Goal: Task Accomplishment & Management: Manage account settings

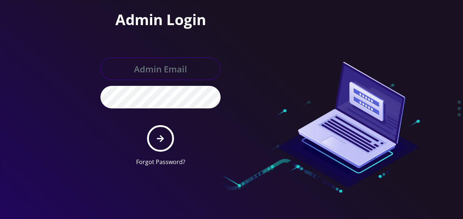
type input "[EMAIL_ADDRESS][DOMAIN_NAME]"
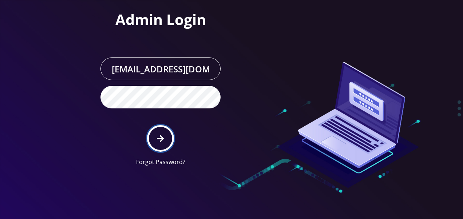
click at [164, 138] on button "submit" at bounding box center [160, 138] width 27 height 27
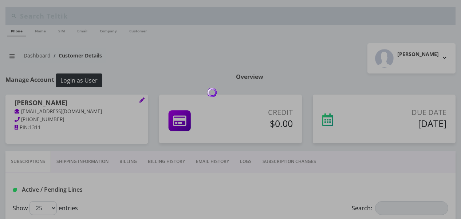
scroll to position [109, 0]
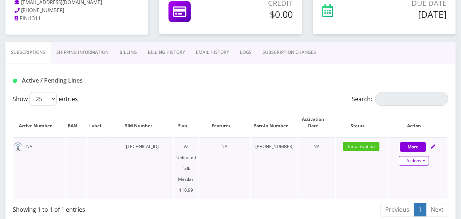
click at [429, 159] on div "Actions Suspend Close Get Usage Swap Sim" at bounding box center [414, 161] width 60 height 11
select select "468"
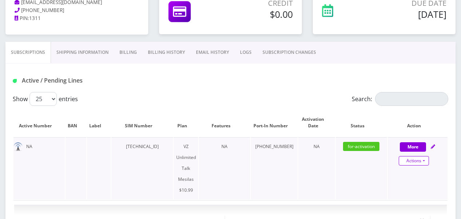
click at [428, 159] on link "Actions" at bounding box center [414, 160] width 30 height 9
select select "468"
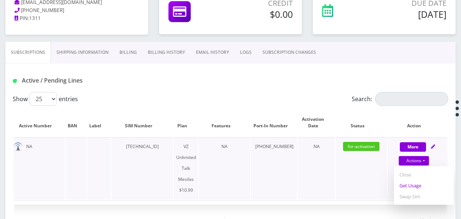
click at [412, 183] on link "Get Usage" at bounding box center [424, 185] width 60 height 11
select select "468"
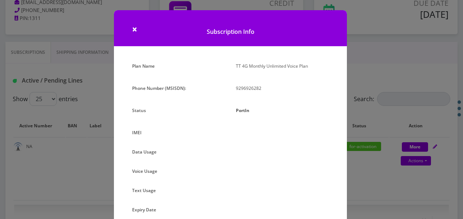
click at [349, 17] on div "× Subscription Info Plan Name TT 4G Monthly Unlimited Voice Plan Phone Number (…" at bounding box center [231, 109] width 463 height 219
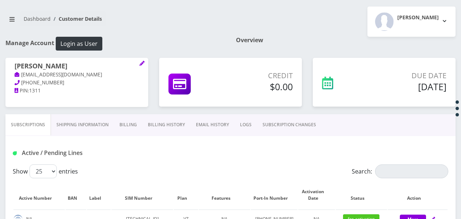
scroll to position [36, 0]
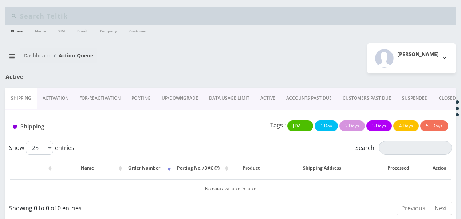
click at [257, 98] on link "ACTIVE" at bounding box center [268, 98] width 26 height 21
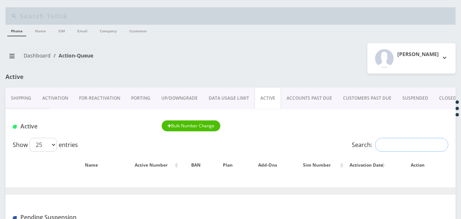
click at [384, 142] on input "Search:" at bounding box center [411, 145] width 73 height 14
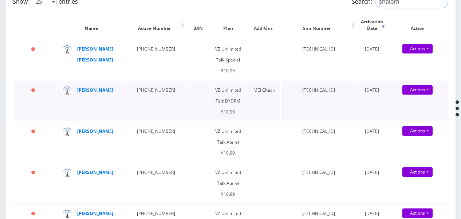
scroll to position [146, 0]
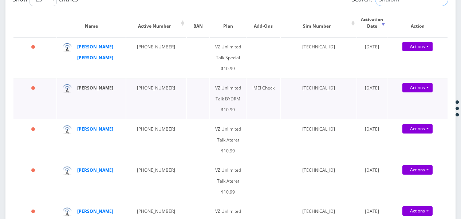
type input "shalom"
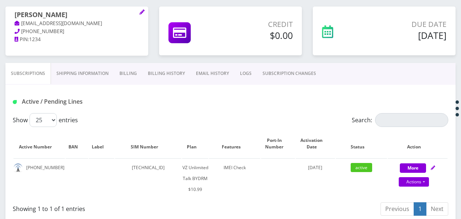
scroll to position [73, 0]
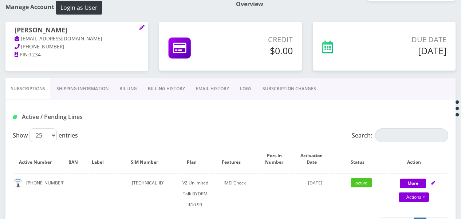
click at [128, 90] on link "Billing" at bounding box center [128, 88] width 28 height 21
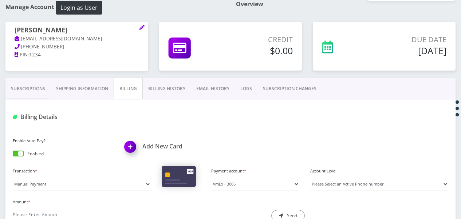
click at [35, 89] on link "Subscriptions" at bounding box center [27, 88] width 45 height 21
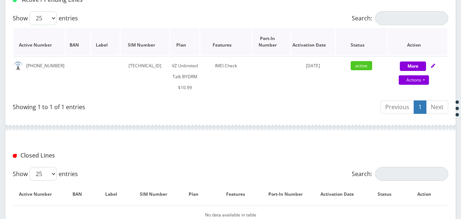
scroll to position [111, 0]
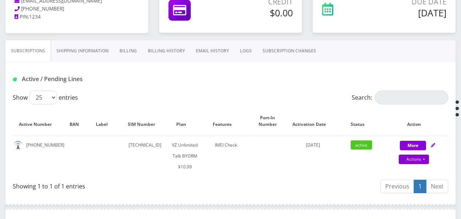
click at [87, 55] on link "Shipping Information" at bounding box center [82, 50] width 63 height 21
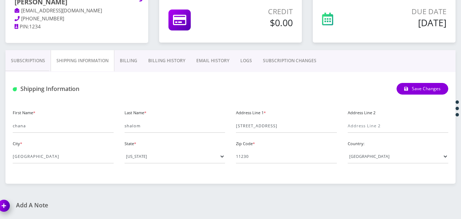
scroll to position [100, 0]
click at [123, 66] on link "Billing" at bounding box center [128, 61] width 28 height 21
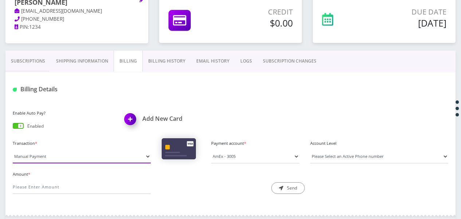
click at [119, 151] on select "Manual Payment Custom Charge Manual Credit Custom Invoice" at bounding box center [82, 157] width 138 height 14
select select "Custom Charge"
click at [13, 150] on select "Manual Payment Custom Charge Manual Credit Custom Invoice" at bounding box center [82, 157] width 138 height 14
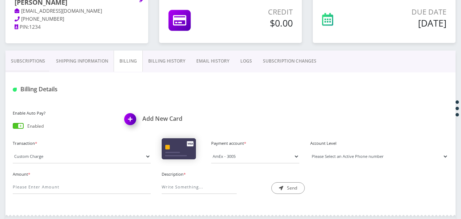
click at [325, 151] on select "Please Select an Active Phone number 9177724156" at bounding box center [379, 157] width 138 height 14
select select "202699"
click at [310, 150] on select "Please Select an Active Phone number 9177724156" at bounding box center [379, 157] width 138 height 14
click at [92, 190] on input "Amount *" at bounding box center [82, 187] width 138 height 14
type input "5"
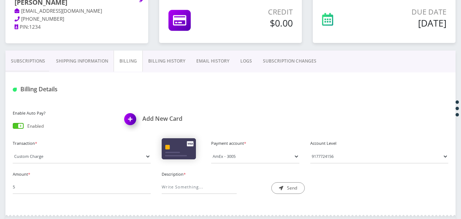
click at [132, 210] on div at bounding box center [230, 218] width 450 height 22
click at [164, 182] on input "Description *" at bounding box center [199, 187] width 75 height 14
type input "sim swap"
click at [288, 191] on button "Send" at bounding box center [287, 188] width 33 height 12
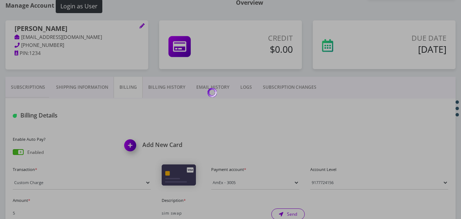
scroll to position [64, 0]
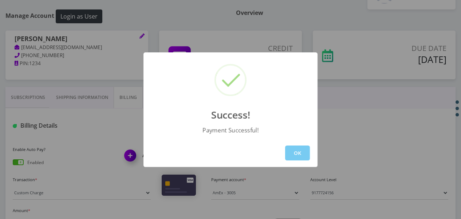
click at [302, 149] on button "OK" at bounding box center [297, 153] width 25 height 15
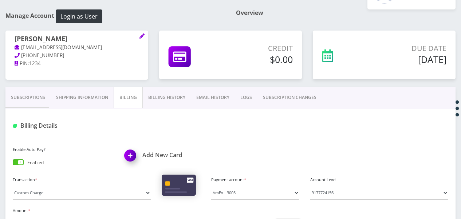
click at [151, 97] on link "Billing History" at bounding box center [167, 97] width 48 height 21
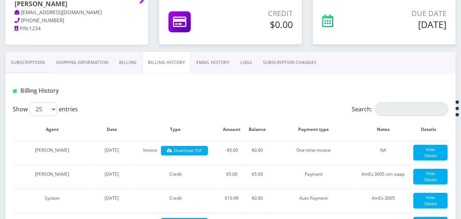
scroll to position [100, 0]
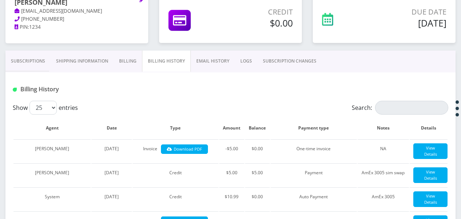
click at [124, 62] on link "Billing" at bounding box center [128, 61] width 28 height 21
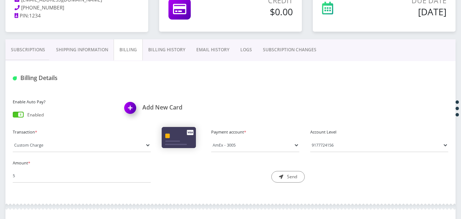
scroll to position [100, 0]
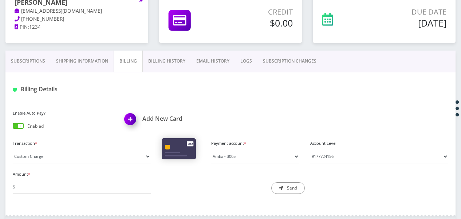
click at [37, 56] on link "Subscriptions" at bounding box center [27, 61] width 45 height 21
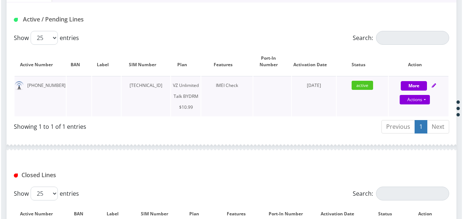
scroll to position [173, 0]
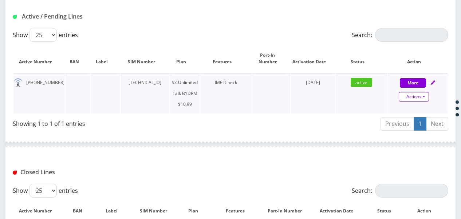
click at [428, 96] on link "Actions" at bounding box center [414, 96] width 30 height 9
select select "469"
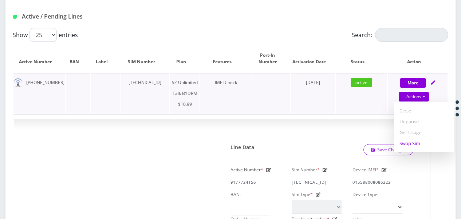
click at [415, 143] on link "Swap Sim" at bounding box center [424, 143] width 60 height 11
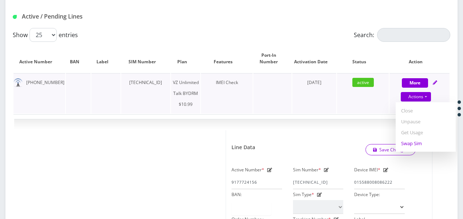
select select "469"
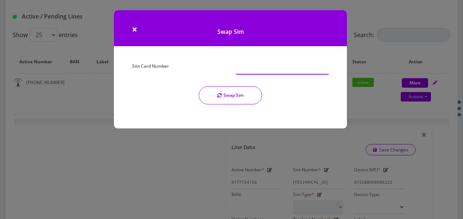
click at [246, 63] on input "Sim Card Number" at bounding box center [282, 68] width 93 height 14
type input "89148000010413092081"
click at [236, 93] on button "Swap Sim" at bounding box center [230, 95] width 63 height 18
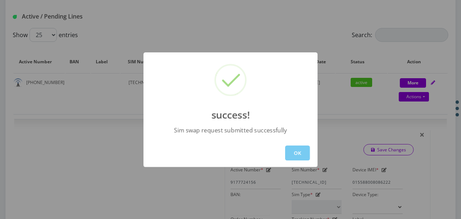
click at [298, 150] on button "OK" at bounding box center [297, 153] width 25 height 15
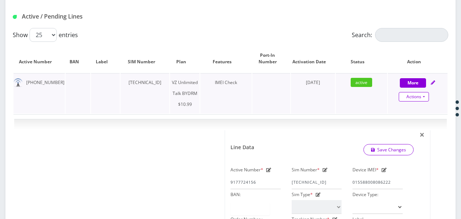
click at [424, 96] on link "Actions" at bounding box center [414, 96] width 30 height 9
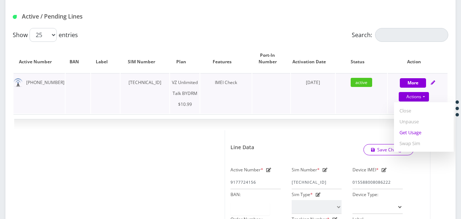
click at [422, 133] on link "Get Usage" at bounding box center [424, 132] width 60 height 11
select select "469"
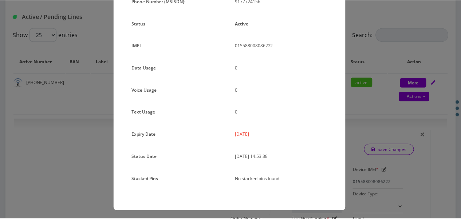
scroll to position [89, 0]
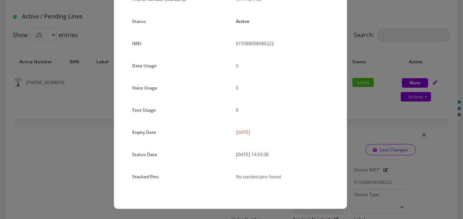
click at [359, 104] on div "× Subscription Info Plan Name TT 4G Monthly Unlimited Voice Plan Phone Number (…" at bounding box center [231, 109] width 463 height 219
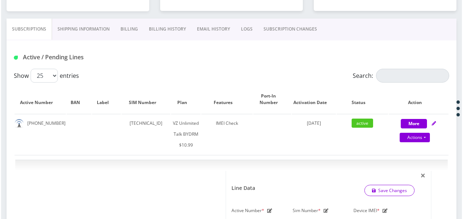
scroll to position [100, 0]
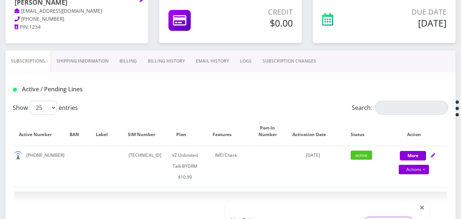
click at [277, 52] on link "SUBSCRIPTION CHANGES" at bounding box center [289, 61] width 64 height 21
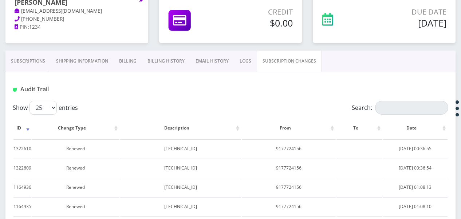
click at [20, 57] on link "Subscriptions" at bounding box center [27, 61] width 45 height 21
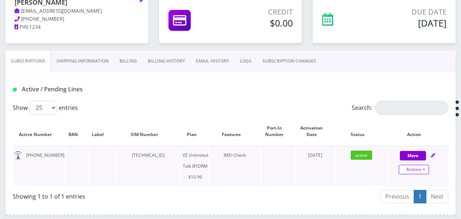
click at [424, 167] on link "Actions" at bounding box center [414, 169] width 30 height 9
select select "469"
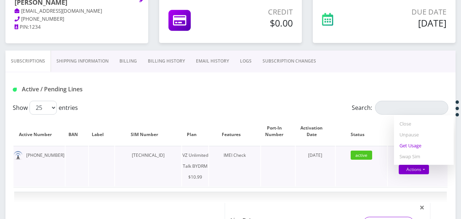
click at [413, 142] on link "Get Usage" at bounding box center [424, 145] width 60 height 11
select select "469"
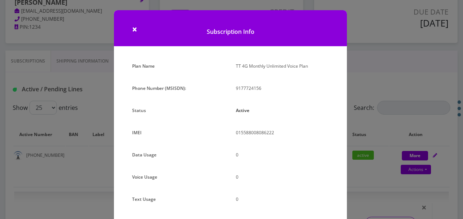
click at [411, 93] on div "× Subscription Info Plan Name TT 4G Monthly Unlimited Voice Plan Phone Number (…" at bounding box center [231, 109] width 463 height 219
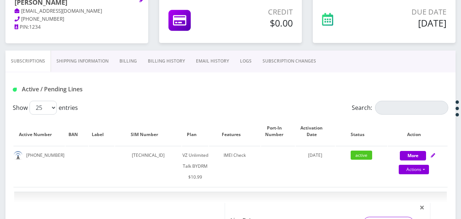
click at [279, 64] on link "SUBSCRIPTION CHANGES" at bounding box center [289, 61] width 64 height 21
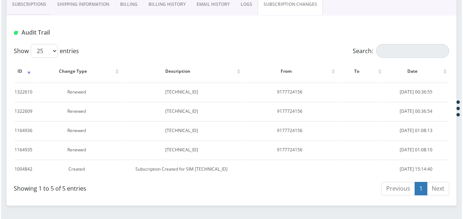
scroll to position [68, 0]
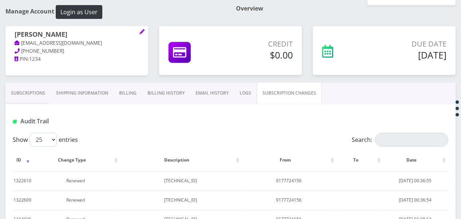
click at [31, 88] on link "Subscriptions" at bounding box center [27, 93] width 45 height 21
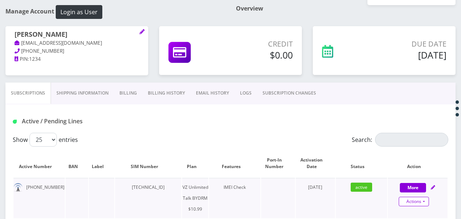
click at [423, 204] on link "Actions" at bounding box center [414, 201] width 30 height 9
select select "469"
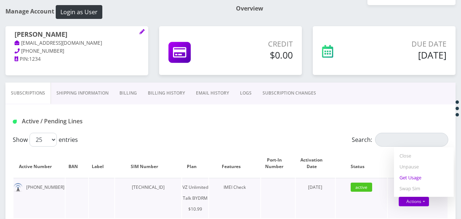
click at [413, 181] on link "Get Usage" at bounding box center [424, 177] width 60 height 11
select select "469"
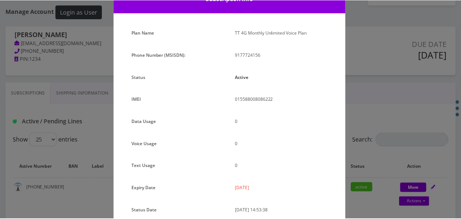
scroll to position [73, 0]
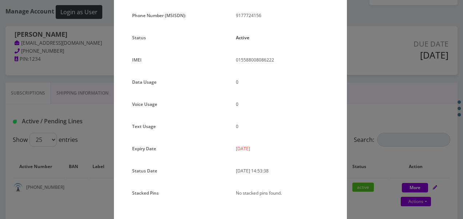
click at [350, 136] on div "× Subscription Info Plan Name TT 4G Monthly Unlimited Voice Plan Phone Number (…" at bounding box center [231, 109] width 463 height 219
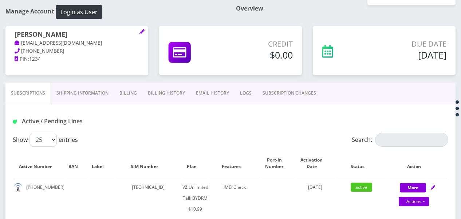
click at [125, 87] on link "Billing" at bounding box center [128, 93] width 28 height 21
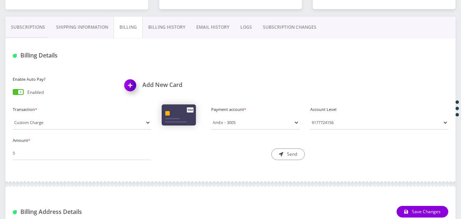
scroll to position [141, 0]
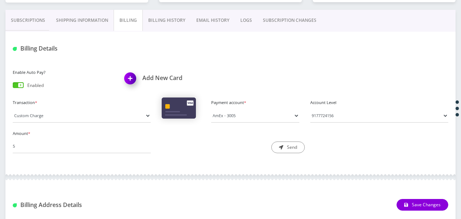
click at [172, 24] on link "Billing History" at bounding box center [167, 20] width 48 height 21
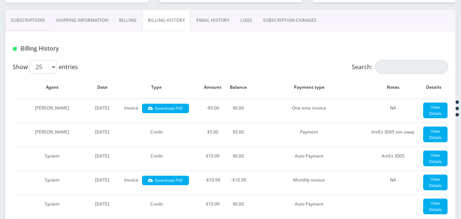
click at [132, 21] on link "Billing" at bounding box center [128, 20] width 28 height 21
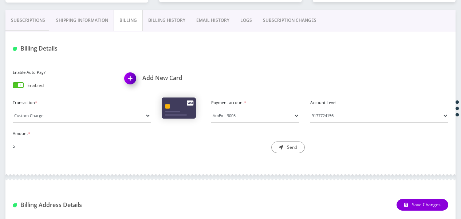
click at [92, 21] on link "Shipping Information" at bounding box center [82, 20] width 63 height 21
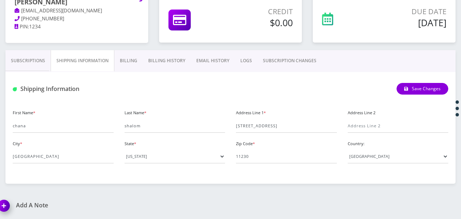
scroll to position [100, 0]
click at [116, 52] on link "Billing" at bounding box center [128, 61] width 28 height 21
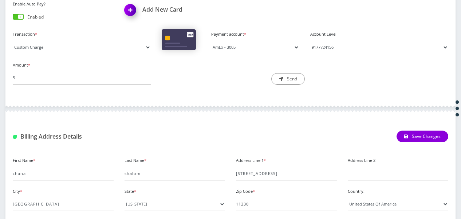
scroll to position [137, 0]
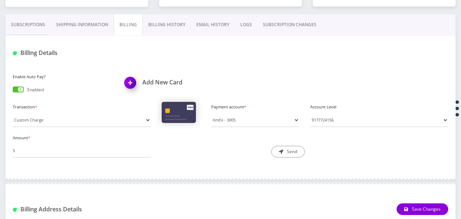
click at [27, 24] on link "Subscriptions" at bounding box center [27, 24] width 45 height 21
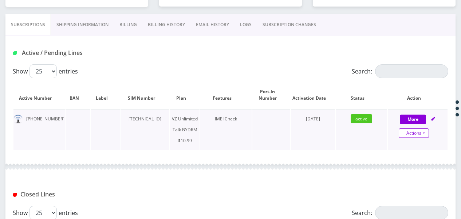
click at [425, 132] on link "Actions" at bounding box center [414, 132] width 30 height 9
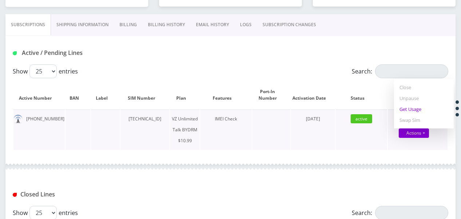
click at [413, 113] on link "Get Usage" at bounding box center [424, 109] width 60 height 11
select select "469"
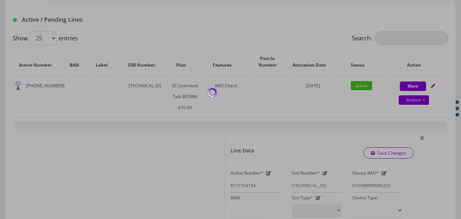
scroll to position [173, 0]
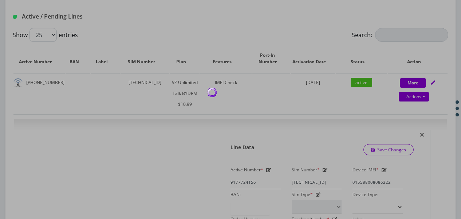
click at [250, 48] on div at bounding box center [230, 109] width 461 height 219
click at [328, 180] on div at bounding box center [230, 109] width 461 height 219
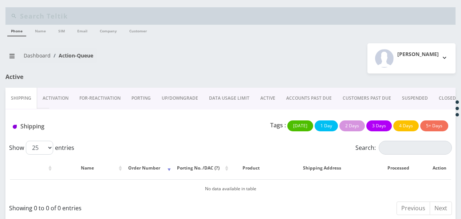
click at [266, 98] on link "ACTIVE" at bounding box center [268, 98] width 26 height 21
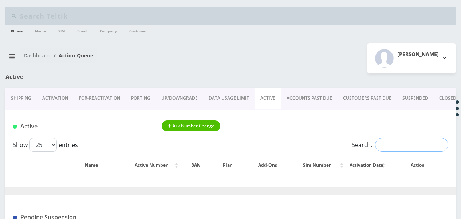
click at [396, 142] on input "Search:" at bounding box center [411, 145] width 73 height 14
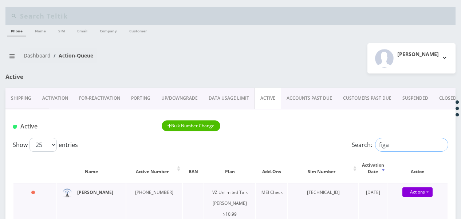
type input "figa"
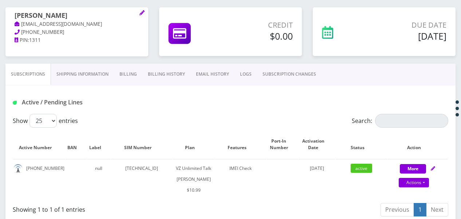
scroll to position [109, 0]
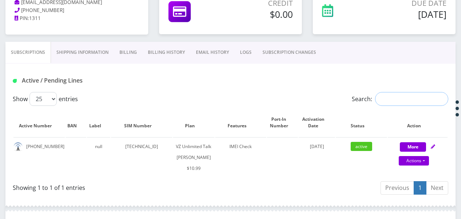
click at [450, 131] on div "Show 25 50 100 250 500 entries Search: Active Number BAN Label SIM Number Plan …" at bounding box center [230, 145] width 450 height 106
click at [448, 133] on div "Show 25 50 100 250 500 entries Search: Active Number BAN Label SIM Number Plan …" at bounding box center [230, 145] width 450 height 106
click at [428, 160] on link "Actions" at bounding box center [414, 160] width 30 height 9
select select "366"
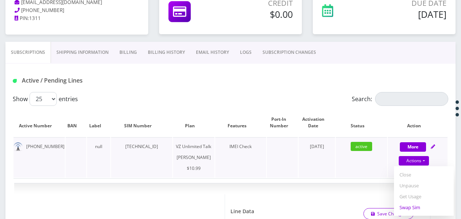
click at [413, 208] on link "Swap Sim" at bounding box center [424, 207] width 60 height 11
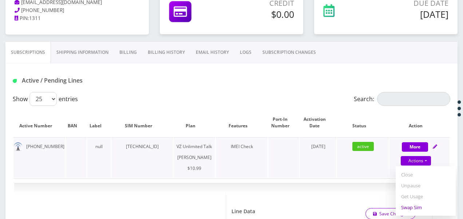
select select "366"
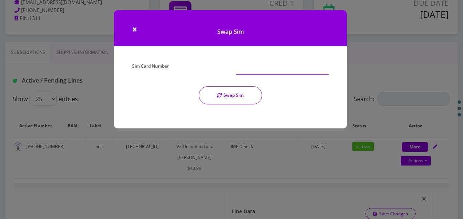
click at [241, 68] on input "Sim Card Number" at bounding box center [282, 68] width 93 height 14
type input "[TECHNICAL_ID]"
click at [228, 96] on button "Swap Sim" at bounding box center [230, 95] width 63 height 18
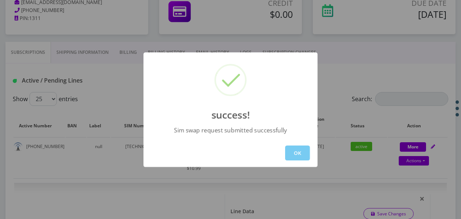
click at [287, 148] on button "OK" at bounding box center [297, 153] width 25 height 15
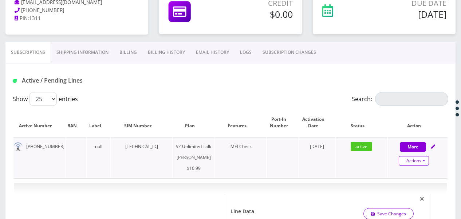
click at [428, 161] on link "Actions" at bounding box center [414, 160] width 30 height 9
click at [419, 195] on link "Get Usage" at bounding box center [424, 196] width 60 height 11
select select "366"
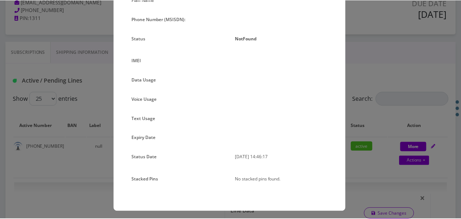
scroll to position [69, 0]
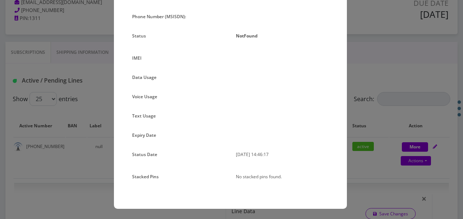
click at [383, 121] on div "× Subscription Info Plan Name Phone Number (MSISDN): Status NotFound IMEI Data …" at bounding box center [231, 109] width 463 height 219
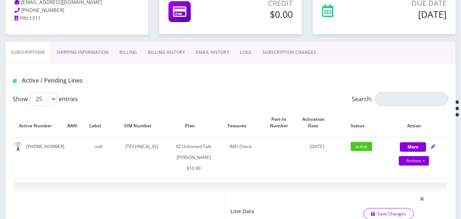
click at [262, 52] on link "SUBSCRIPTION CHANGES" at bounding box center [289, 52] width 64 height 21
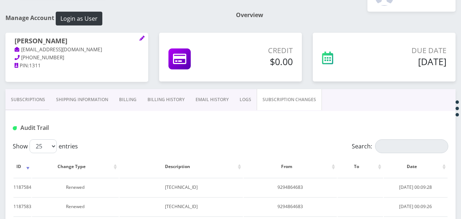
scroll to position [73, 0]
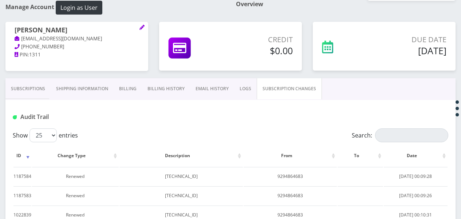
click at [23, 88] on link "Subscriptions" at bounding box center [27, 88] width 45 height 21
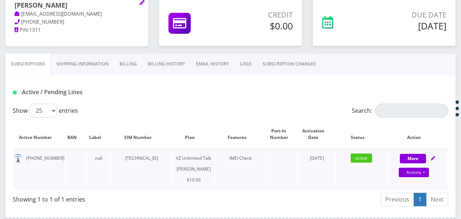
scroll to position [109, 0]
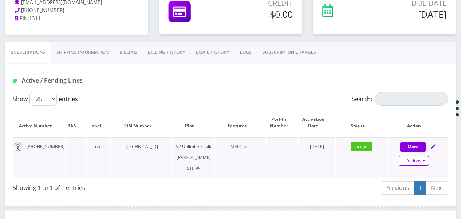
click at [422, 157] on link "Actions" at bounding box center [414, 160] width 30 height 9
select select "366"
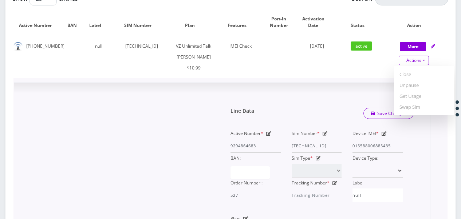
scroll to position [255, 0]
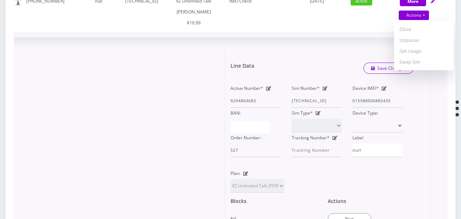
click at [328, 100] on div "Sim Number * 89148000010413034273" at bounding box center [316, 95] width 61 height 25
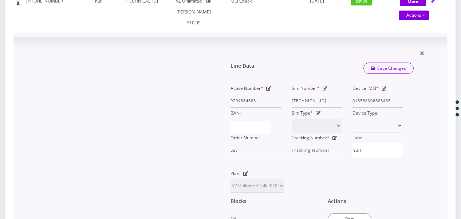
click at [327, 100] on div "Sim Number * 89148000010413034273" at bounding box center [316, 95] width 61 height 25
click at [327, 91] on icon at bounding box center [325, 88] width 5 height 4
drag, startPoint x: 292, startPoint y: 110, endPoint x: 377, endPoint y: 119, distance: 85.6
click at [377, 119] on div "Active Number * 9294864683 Sim Number * 89148000010413034273 Device IMEI * 0155…" at bounding box center [316, 120] width 183 height 74
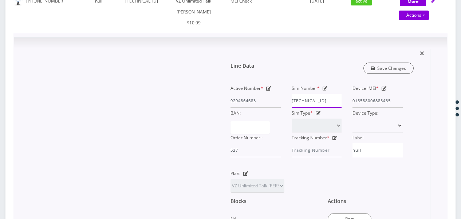
type input "89148000010413091976"
click at [371, 71] on icon "submit" at bounding box center [373, 68] width 4 height 4
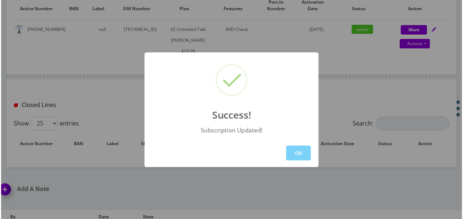
scroll to position [182, 0]
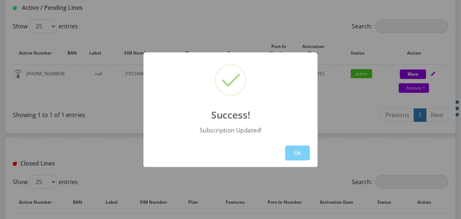
click at [285, 152] on div "OK" at bounding box center [230, 153] width 174 height 28
click at [297, 153] on button "OK" at bounding box center [297, 153] width 25 height 15
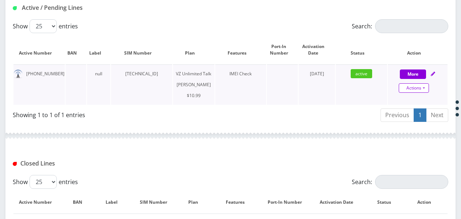
click at [425, 91] on link "Actions" at bounding box center [414, 87] width 30 height 9
select select "366"
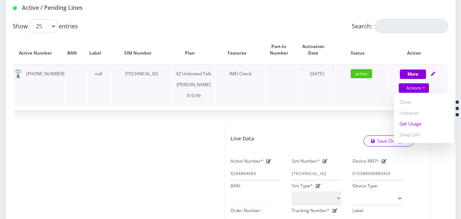
click at [416, 127] on link "Get Usage" at bounding box center [424, 123] width 60 height 11
select select "366"
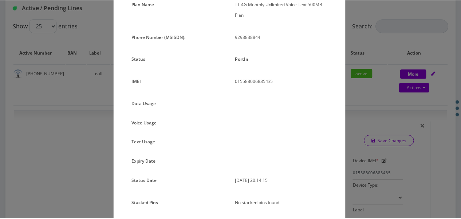
scroll to position [88, 0]
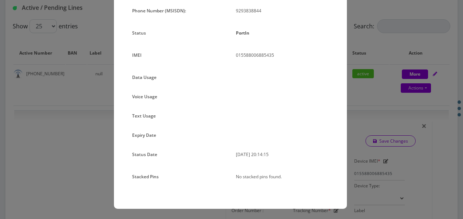
click at [371, 118] on div "× Subscription Info Plan Name TT 4G Monthly Unlimited Voice Text 500MB Plan Pho…" at bounding box center [231, 109] width 463 height 219
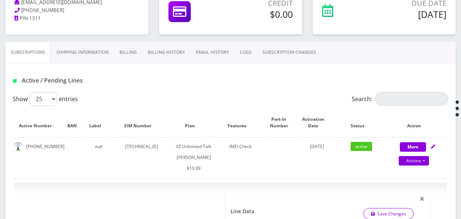
scroll to position [36, 0]
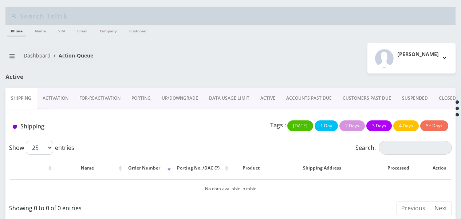
click at [268, 96] on link "ACTIVE" at bounding box center [268, 98] width 26 height 21
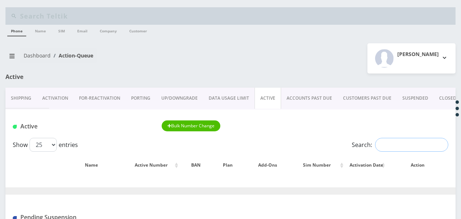
click at [416, 144] on input "Search:" at bounding box center [411, 145] width 73 height 14
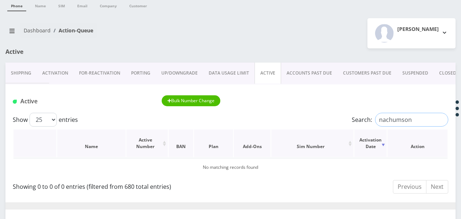
scroll to position [36, 0]
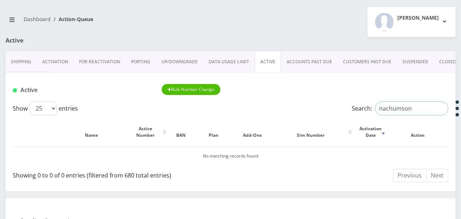
drag, startPoint x: 403, startPoint y: 109, endPoint x: 313, endPoint y: 106, distance: 90.0
click at [314, 106] on div "Show 25 50 100 250 500 1000 entries Search: nachumson" at bounding box center [230, 109] width 435 height 14
drag, startPoint x: 420, startPoint y: 108, endPoint x: 225, endPoint y: 85, distance: 196.2
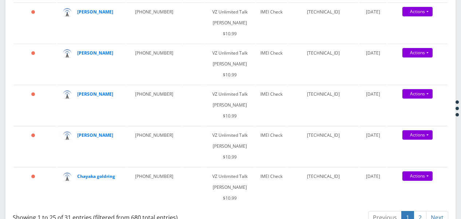
scroll to position [946, 0]
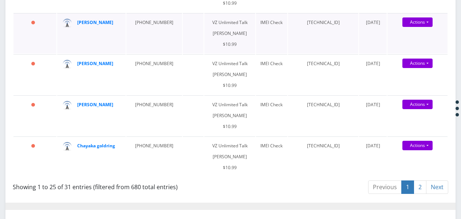
type input "[PERSON_NAME]"
drag, startPoint x: 111, startPoint y: 111, endPoint x: 101, endPoint y: 106, distance: 11.1
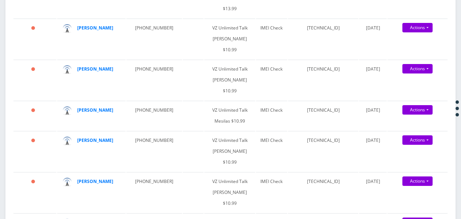
scroll to position [400, 0]
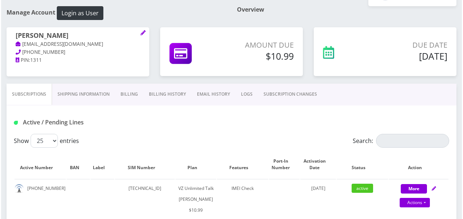
scroll to position [109, 0]
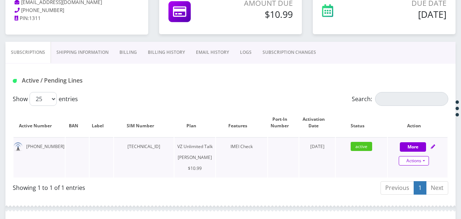
click at [423, 162] on link "Actions" at bounding box center [414, 160] width 30 height 9
select select "366"
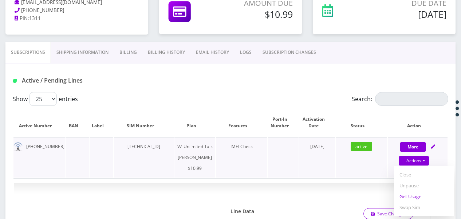
click at [411, 194] on link "Get Usage" at bounding box center [424, 196] width 60 height 11
select select "366"
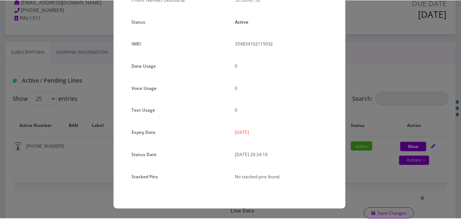
scroll to position [89, 0]
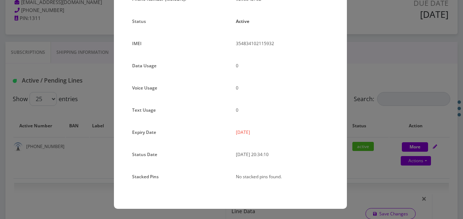
click at [349, 111] on div "× Subscription Info Plan Name TT 4G Monthly Unlimited Voice Plan Phone Number (…" at bounding box center [231, 109] width 463 height 219
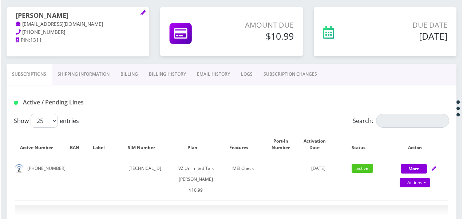
scroll to position [73, 0]
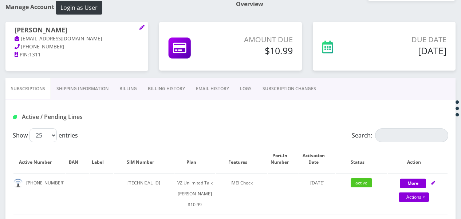
click at [76, 80] on link "Shipping Information" at bounding box center [82, 88] width 63 height 21
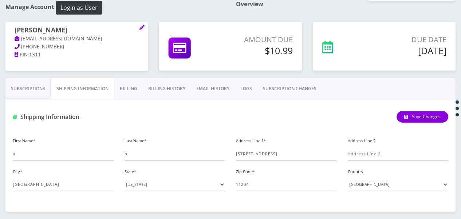
click at [32, 81] on link "Subscriptions" at bounding box center [27, 88] width 45 height 21
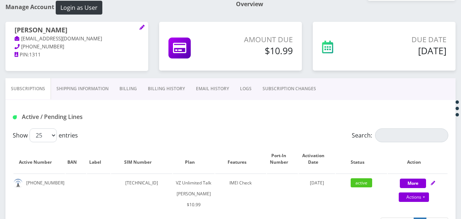
click at [420, 194] on link "Actions" at bounding box center [414, 197] width 30 height 9
select select "366"
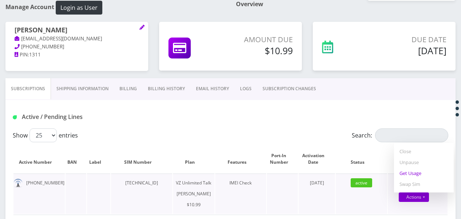
click at [414, 175] on link "Get Usage" at bounding box center [424, 173] width 60 height 11
select select "366"
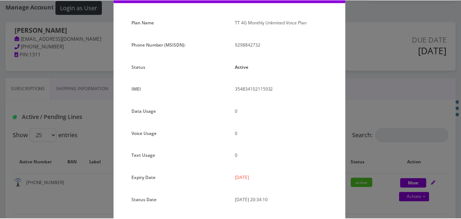
scroll to position [89, 0]
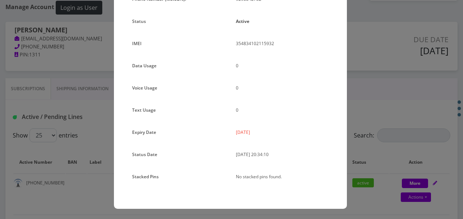
click at [434, 88] on div "× Subscription Info Plan Name TT 4G Monthly Unlimited Voice Plan Phone Number (…" at bounding box center [231, 109] width 463 height 219
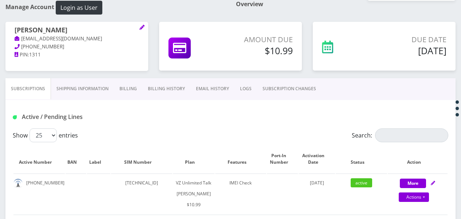
click at [131, 83] on link "Billing" at bounding box center [128, 88] width 28 height 21
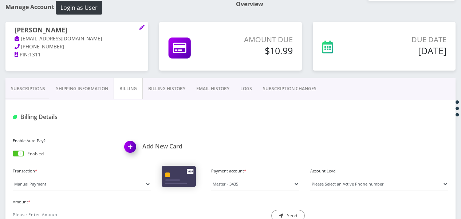
click at [16, 155] on span at bounding box center [18, 154] width 11 height 6
click at [13, 155] on input "checkbox" at bounding box center [13, 155] width 0 height 0
click at [28, 88] on link "Subscriptions" at bounding box center [27, 88] width 45 height 21
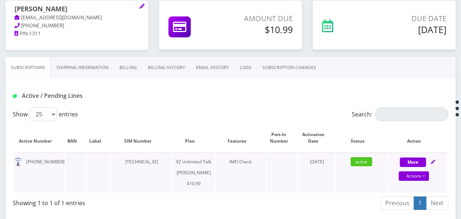
scroll to position [109, 0]
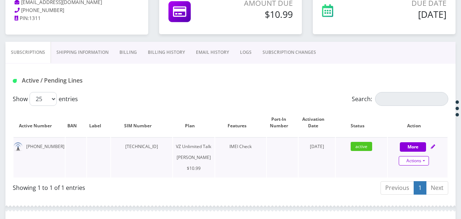
click at [424, 156] on link "Actions" at bounding box center [414, 160] width 30 height 9
select select "366"
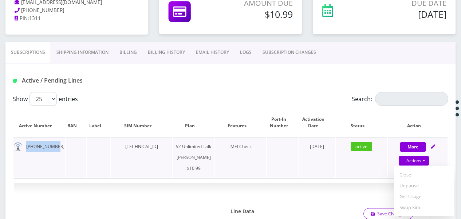
drag, startPoint x: 26, startPoint y: 147, endPoint x: 60, endPoint y: 146, distance: 34.2
click at [60, 146] on td "929-884-2732" at bounding box center [38, 157] width 51 height 40
drag, startPoint x: 60, startPoint y: 146, endPoint x: 37, endPoint y: 143, distance: 23.5
copy td "929-884-2732"
drag, startPoint x: 121, startPoint y: 144, endPoint x: 180, endPoint y: 144, distance: 59.0
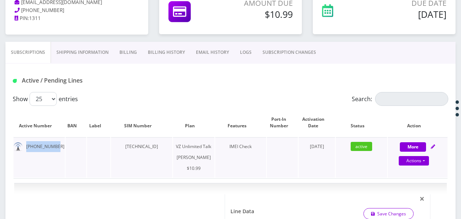
click at [172, 144] on td "89148000010413091448" at bounding box center [141, 157] width 61 height 40
drag, startPoint x: 180, startPoint y: 144, endPoint x: 173, endPoint y: 145, distance: 7.0
copy td "89148000010413091448"
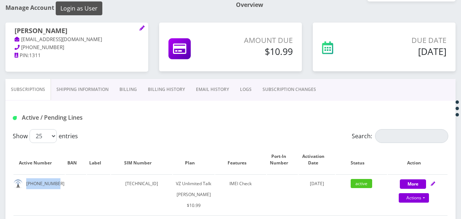
scroll to position [36, 0]
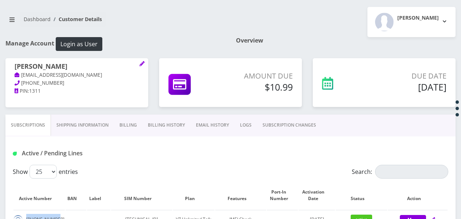
drag, startPoint x: 17, startPoint y: 66, endPoint x: 74, endPoint y: 64, distance: 56.8
click at [74, 64] on h1 "chaya nuchomson" at bounding box center [77, 67] width 124 height 9
drag, startPoint x: 74, startPoint y: 64, endPoint x: 78, endPoint y: 66, distance: 4.5
click at [78, 66] on h1 "chaya nuchomson" at bounding box center [77, 67] width 124 height 9
click at [76, 66] on h1 "chaya nuchomson" at bounding box center [77, 67] width 124 height 9
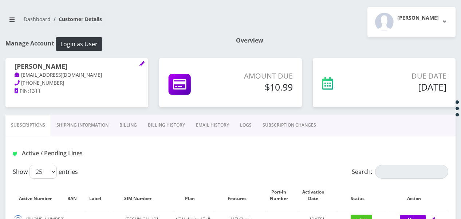
drag, startPoint x: 74, startPoint y: 67, endPoint x: 10, endPoint y: 61, distance: 64.3
click at [10, 61] on div "chaya nuchomson tlieberma+86787878@gmail.com 718-679-6781 PIN: 1311" at bounding box center [76, 78] width 143 height 41
drag, startPoint x: 10, startPoint y: 61, endPoint x: 30, endPoint y: 70, distance: 22.2
copy h1 "chaya nuchomson"
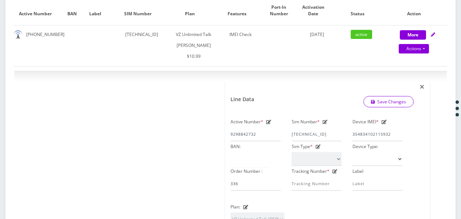
scroll to position [182, 0]
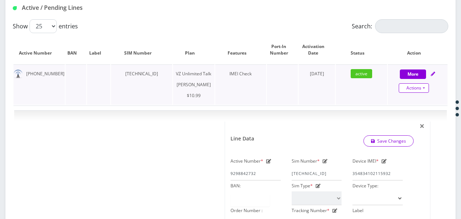
click at [422, 87] on link "Actions" at bounding box center [414, 87] width 30 height 9
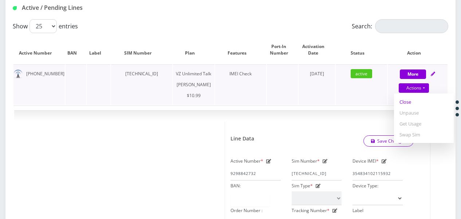
click at [404, 102] on link "Close" at bounding box center [424, 101] width 60 height 11
type input "08/27/2025"
select select "366"
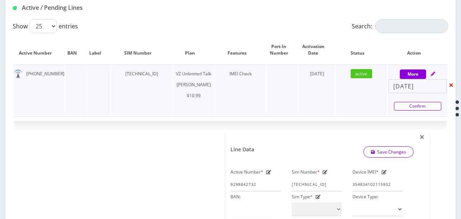
click at [403, 104] on link "Confirm" at bounding box center [417, 106] width 47 height 9
select select "366"
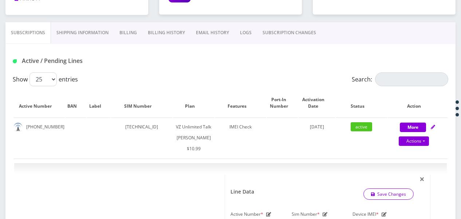
scroll to position [146, 0]
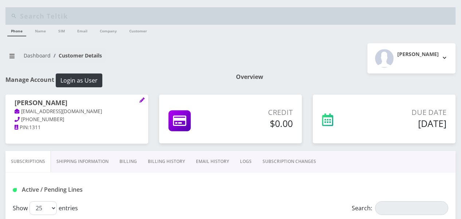
click at [139, 151] on link "Billing" at bounding box center [128, 161] width 28 height 21
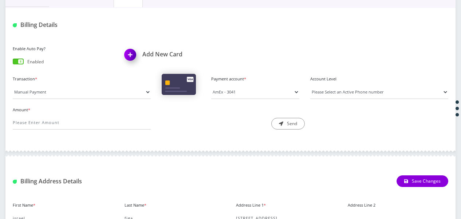
scroll to position [109, 0]
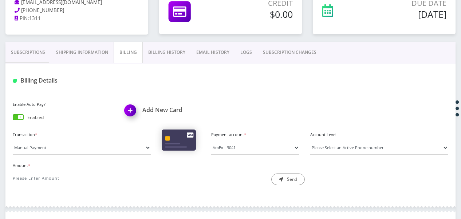
click at [158, 44] on link "Billing History" at bounding box center [167, 52] width 48 height 21
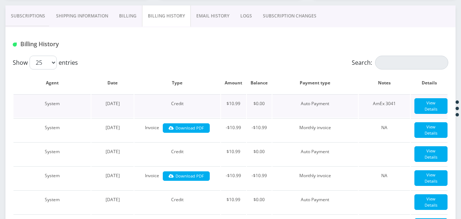
scroll to position [36, 0]
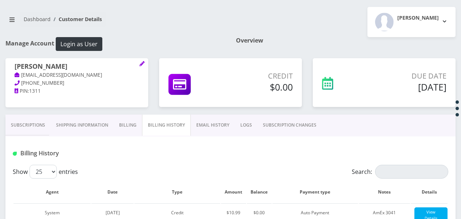
click at [119, 128] on link "Billing" at bounding box center [128, 125] width 28 height 21
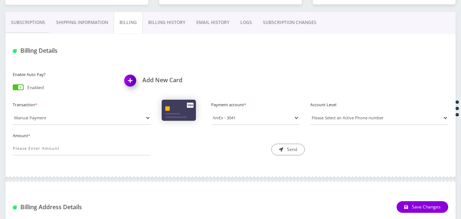
scroll to position [146, 0]
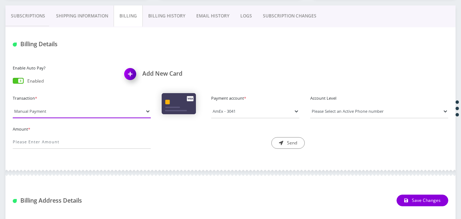
click at [92, 112] on select "Manual Payment Custom Charge Manual Credit Custom Invoice" at bounding box center [82, 111] width 138 height 14
select select "Custom Charge"
click at [13, 104] on select "Manual Payment Custom Charge Manual Credit Custom Invoice" at bounding box center [82, 111] width 138 height 14
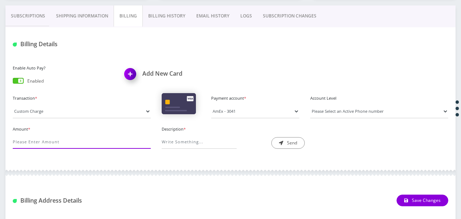
click at [92, 136] on input "Amount *" at bounding box center [82, 142] width 138 height 14
type input "5"
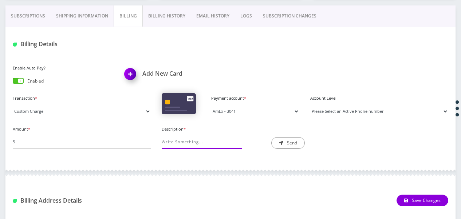
type input "sim swap"
drag, startPoint x: 328, startPoint y: 107, endPoint x: 326, endPoint y: 116, distance: 9.6
click at [328, 107] on select "Please Select an Active Phone number [PHONE_NUMBER]" at bounding box center [379, 111] width 138 height 14
select select "99331"
click at [310, 104] on select "Please Select an Active Phone number [PHONE_NUMBER]" at bounding box center [379, 111] width 138 height 14
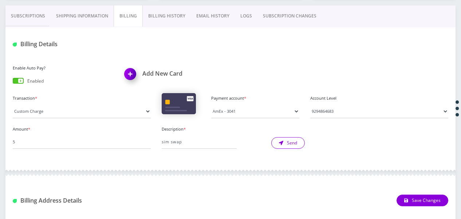
click at [278, 141] on button "Send" at bounding box center [287, 143] width 33 height 12
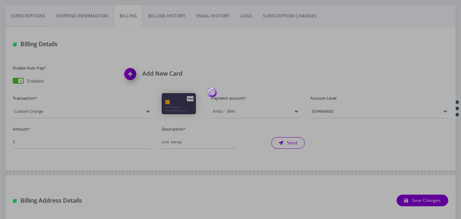
scroll to position [36, 0]
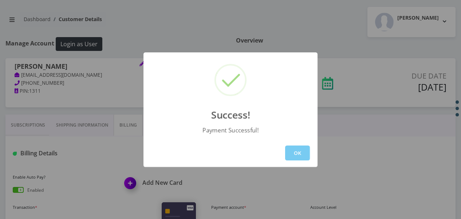
click at [292, 159] on button "OK" at bounding box center [297, 153] width 25 height 15
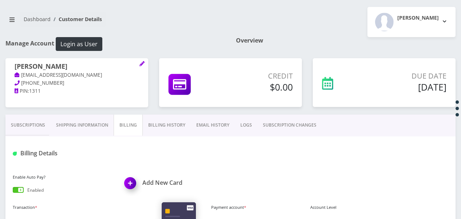
click at [51, 120] on link "Shipping Information" at bounding box center [82, 125] width 63 height 21
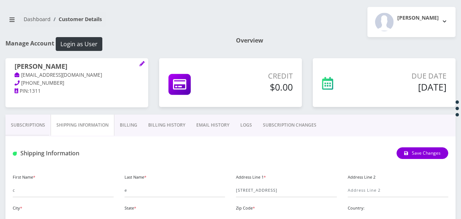
click at [44, 119] on link "Subscriptions" at bounding box center [27, 125] width 45 height 21
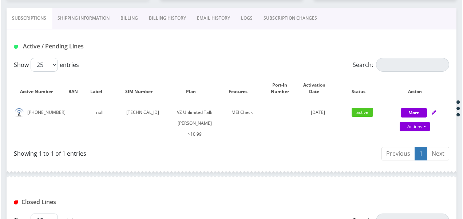
scroll to position [146, 0]
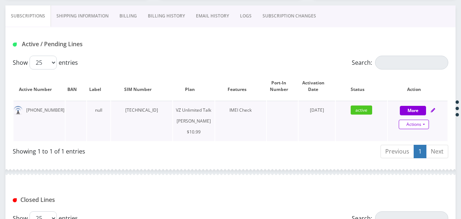
click at [421, 120] on link "Actions" at bounding box center [414, 124] width 30 height 9
select select "366"
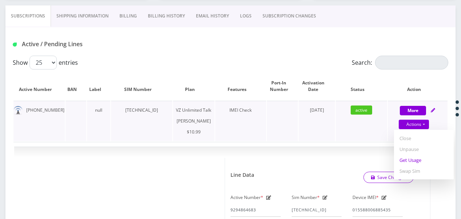
click at [416, 159] on link "Get Usage" at bounding box center [424, 160] width 60 height 11
select select "366"
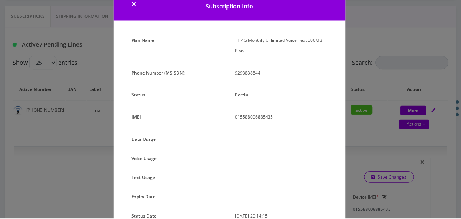
scroll to position [15, 0]
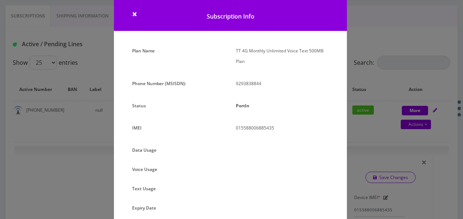
click at [393, 128] on div "× Subscription Info Plan Name TT 4G Monthly Unlimited Voice Text 500MB Plan Pho…" at bounding box center [231, 109] width 463 height 219
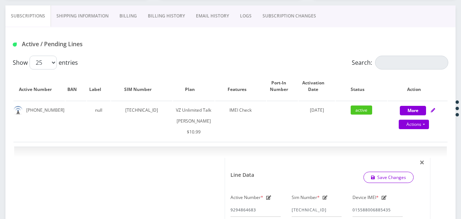
click at [273, 18] on link "SUBSCRIPTION CHANGES" at bounding box center [289, 15] width 64 height 21
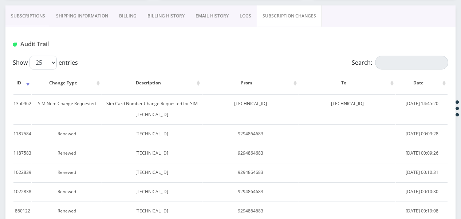
click at [33, 15] on link "Subscriptions" at bounding box center [27, 15] width 45 height 21
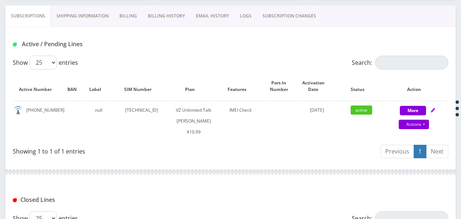
click at [119, 15] on link "Billing" at bounding box center [128, 15] width 28 height 21
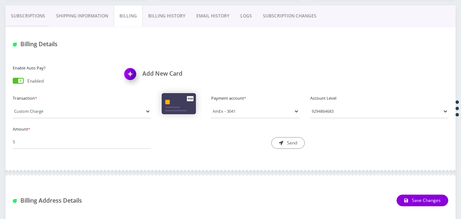
click at [175, 16] on link "Billing History" at bounding box center [167, 15] width 48 height 21
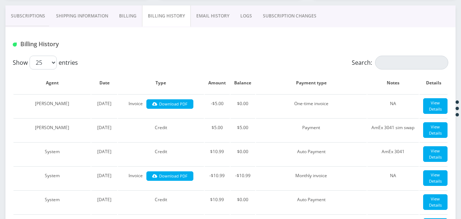
click at [90, 17] on link "Shipping Information" at bounding box center [82, 15] width 63 height 21
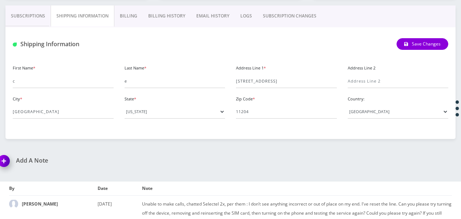
click at [129, 17] on link "Billing" at bounding box center [128, 15] width 28 height 21
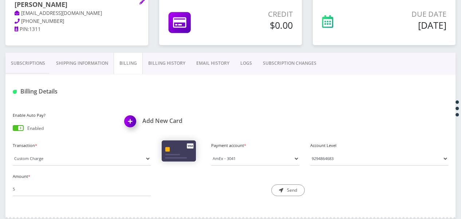
scroll to position [36, 0]
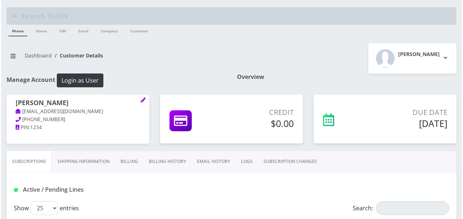
scroll to position [173, 0]
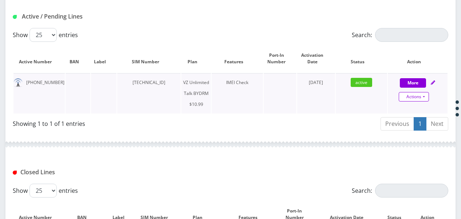
click at [422, 96] on link "Actions" at bounding box center [414, 96] width 30 height 9
select select "469"
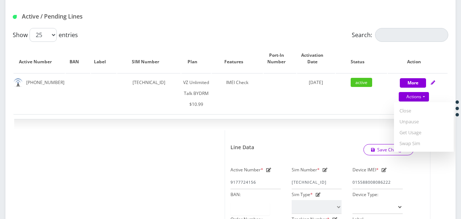
click at [414, 129] on link "Get Usage" at bounding box center [424, 132] width 60 height 11
select select "469"
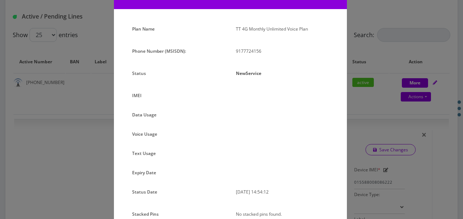
scroll to position [75, 0]
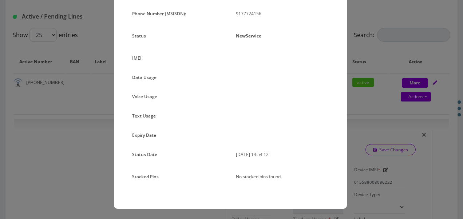
click at [359, 110] on div "× Subscription Info Plan Name TT 4G Monthly Unlimited Voice Plan Phone Number (…" at bounding box center [231, 109] width 463 height 219
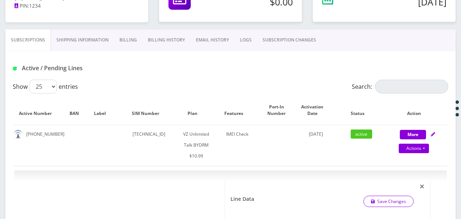
scroll to position [100, 0]
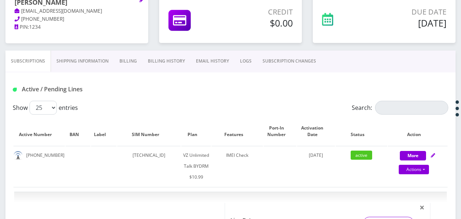
click at [294, 54] on link "SUBSCRIPTION CHANGES" at bounding box center [289, 61] width 64 height 21
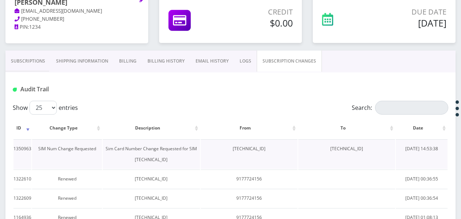
drag, startPoint x: 328, startPoint y: 150, endPoint x: 378, endPoint y: 143, distance: 50.7
click at [378, 143] on td "[TECHNICAL_ID]" at bounding box center [346, 153] width 97 height 29
drag, startPoint x: 378, startPoint y: 143, endPoint x: 379, endPoint y: 150, distance: 6.7
click at [379, 149] on td "[TECHNICAL_ID]" at bounding box center [346, 153] width 97 height 29
drag, startPoint x: 382, startPoint y: 151, endPoint x: 326, endPoint y: 143, distance: 56.7
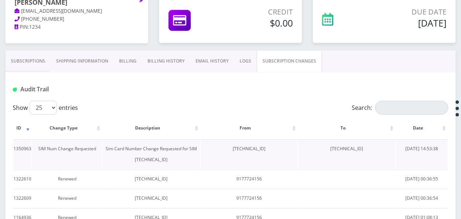
click at [326, 143] on td "[TECHNICAL_ID]" at bounding box center [346, 153] width 97 height 29
drag, startPoint x: 326, startPoint y: 143, endPoint x: 339, endPoint y: 147, distance: 13.5
copy td "[TECHNICAL_ID]"
click at [36, 59] on link "Subscriptions" at bounding box center [27, 61] width 45 height 21
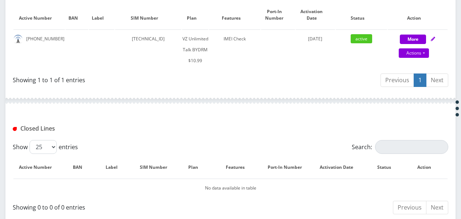
scroll to position [246, 0]
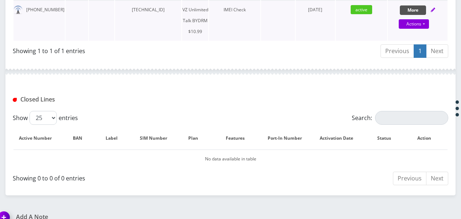
click at [409, 10] on button "More" at bounding box center [413, 9] width 26 height 9
select select "469"
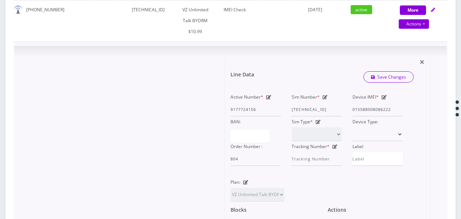
click at [327, 96] on div "Sim Number * [TECHNICAL_ID]" at bounding box center [316, 104] width 61 height 25
click at [326, 95] on icon at bounding box center [325, 97] width 5 height 4
click at [379, 103] on div "Active Number * 9177724156 Sim Number * [TECHNICAL_ID] Device IMEI * [TECHNICAL…" at bounding box center [316, 129] width 183 height 74
paste input "92081"
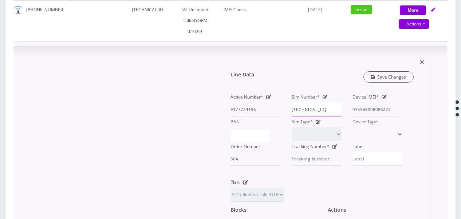
type input "[TECHNICAL_ID]"
click at [388, 74] on link "Save Changes" at bounding box center [388, 76] width 51 height 11
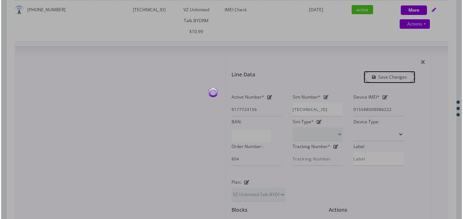
scroll to position [0, 0]
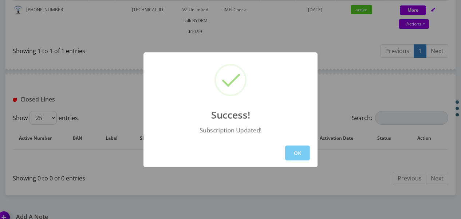
click at [299, 155] on button "OK" at bounding box center [297, 153] width 25 height 15
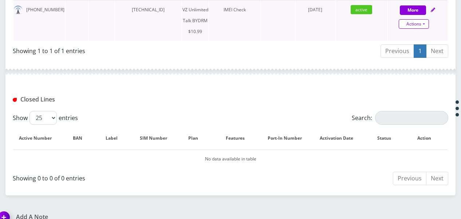
click at [427, 25] on link "Actions" at bounding box center [414, 23] width 30 height 9
select select "469"
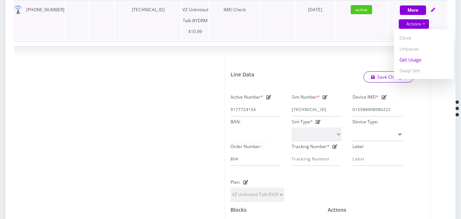
click at [414, 58] on link "Get Usage" at bounding box center [424, 59] width 60 height 11
select select "469"
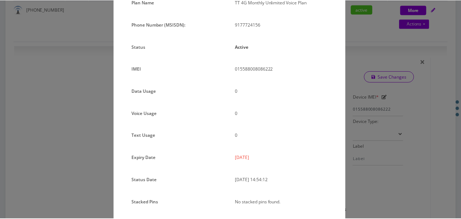
scroll to position [89, 0]
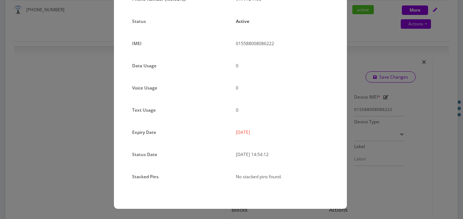
click at [357, 48] on div "× Subscription Info Plan Name TT 4G Monthly Unlimited Voice Plan Phone Number (…" at bounding box center [231, 109] width 463 height 219
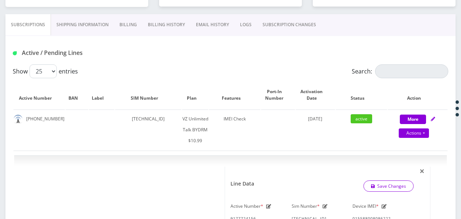
scroll to position [28, 0]
